Goal: Information Seeking & Learning: Compare options

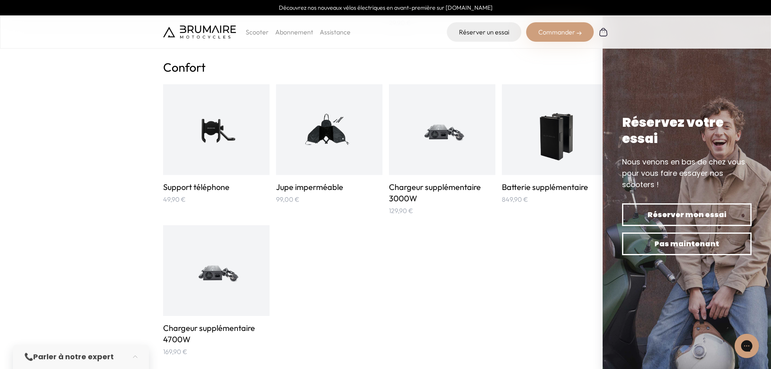
scroll to position [526, 0]
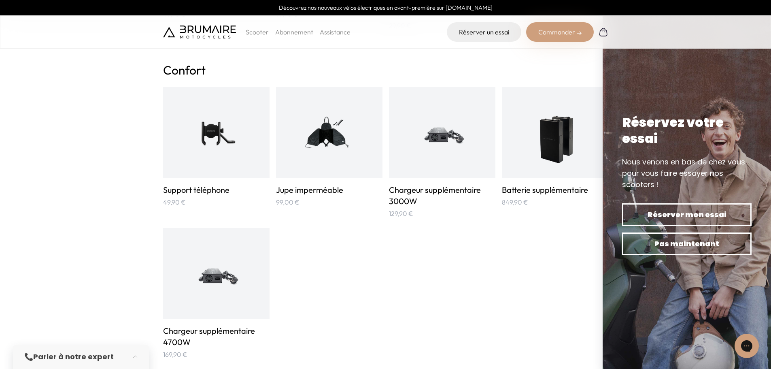
click at [676, 106] on img at bounding box center [687, 184] width 168 height 369
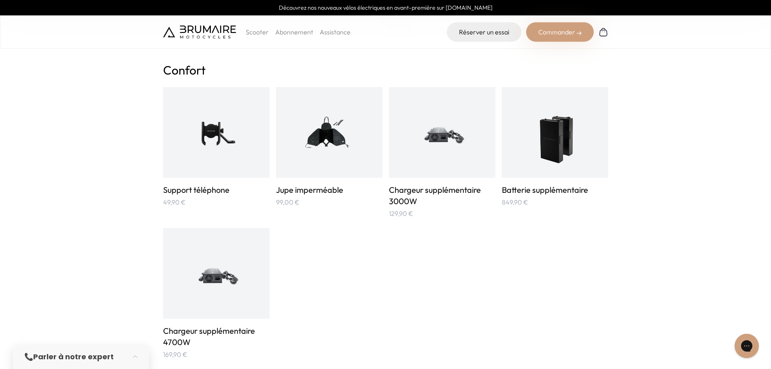
click at [541, 172] on div at bounding box center [555, 132] width 106 height 91
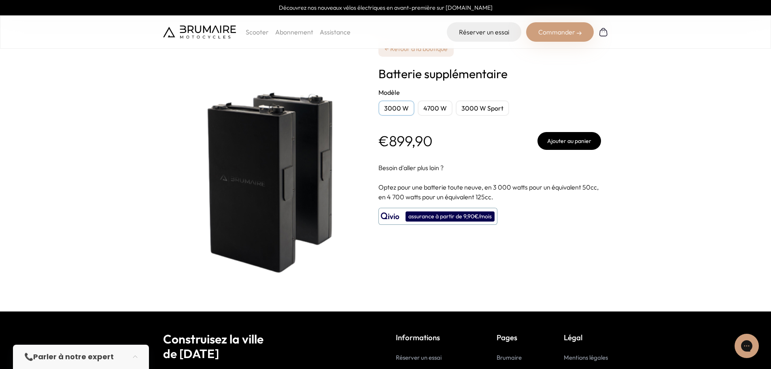
click at [436, 111] on div "4700 W" at bounding box center [435, 107] width 35 height 15
click at [404, 111] on div "3000 W" at bounding box center [396, 107] width 36 height 15
click at [428, 109] on div "4700 W" at bounding box center [435, 107] width 35 height 15
click at [395, 106] on div "3000 W" at bounding box center [396, 107] width 36 height 15
click at [418, 105] on div "4700 W" at bounding box center [435, 107] width 35 height 15
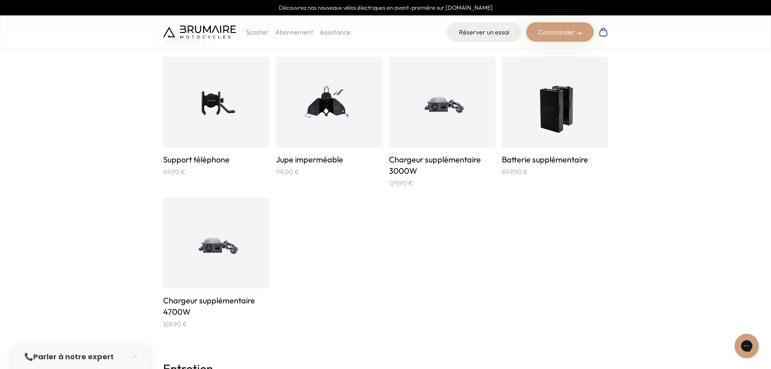
scroll to position [445, 0]
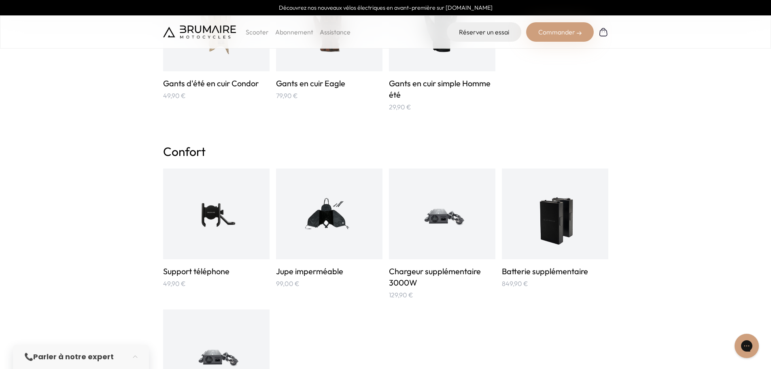
click at [458, 225] on img at bounding box center [441, 213] width 71 height 71
click at [332, 223] on img at bounding box center [328, 213] width 71 height 71
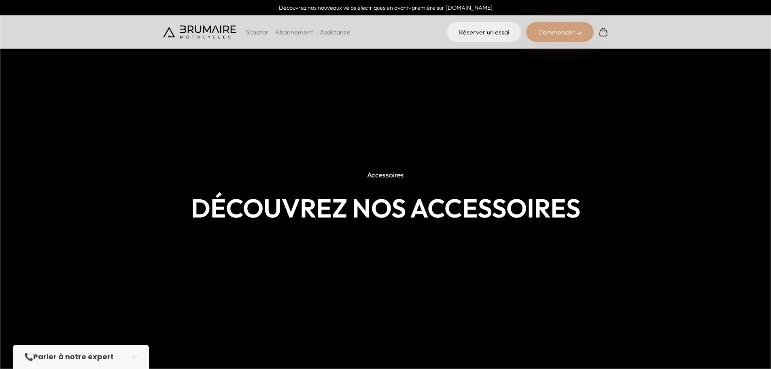
scroll to position [445, 0]
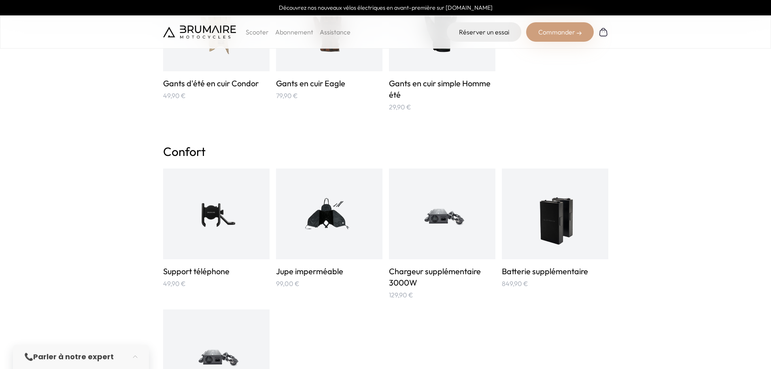
click at [245, 233] on img at bounding box center [216, 213] width 71 height 71
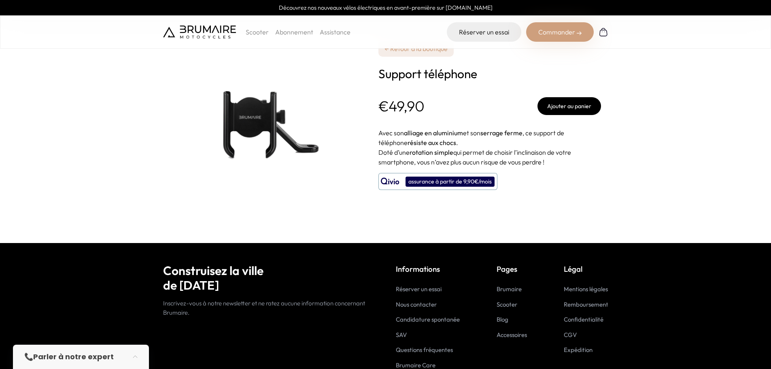
click at [407, 51] on link "← Retour à la boutique" at bounding box center [415, 48] width 75 height 16
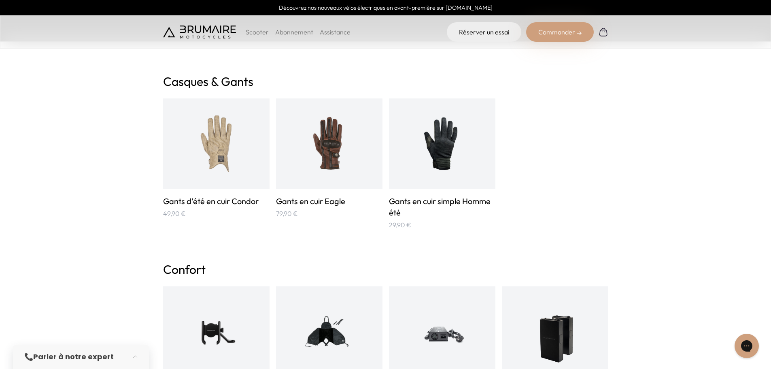
scroll to position [324, 0]
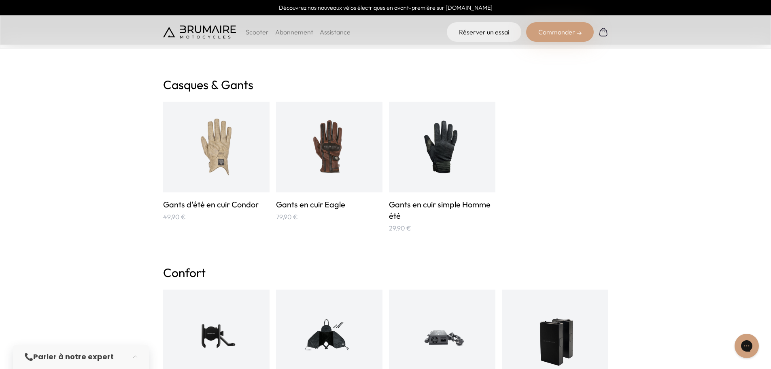
click at [550, 339] on img at bounding box center [554, 334] width 53 height 71
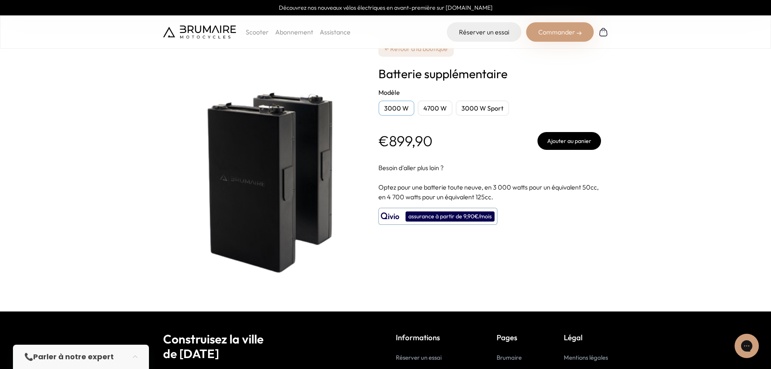
click at [425, 109] on div "4700 W" at bounding box center [435, 107] width 35 height 15
click at [482, 102] on div "3000 W Sport" at bounding box center [482, 107] width 53 height 15
click at [422, 106] on div "4700 W" at bounding box center [435, 107] width 35 height 15
click at [395, 108] on div "3000 W" at bounding box center [396, 107] width 36 height 15
click at [413, 51] on link "← Retour à la boutique" at bounding box center [415, 48] width 75 height 16
